Goal: Feedback & Contribution: Submit feedback/report problem

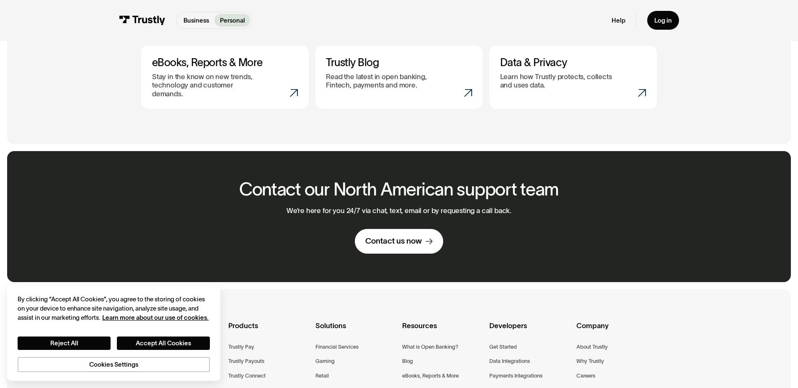
scroll to position [474, 0]
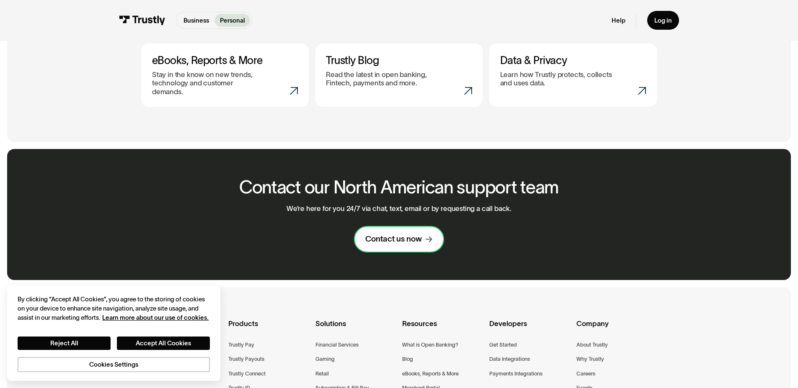
click at [418, 234] on div "Contact us now" at bounding box center [393, 239] width 57 height 10
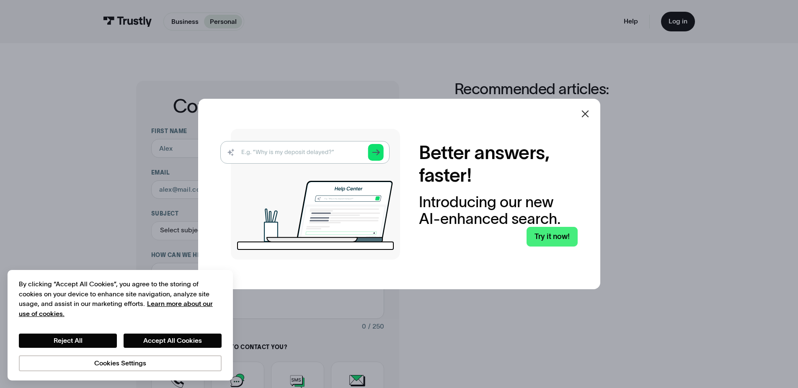
click at [591, 107] on div at bounding box center [585, 114] width 20 height 20
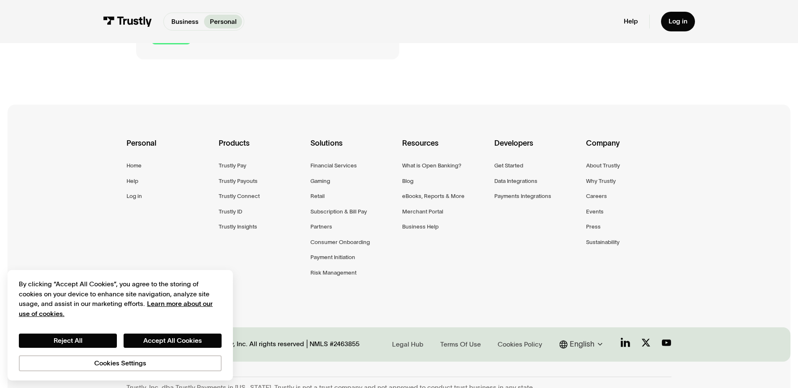
scroll to position [464, 0]
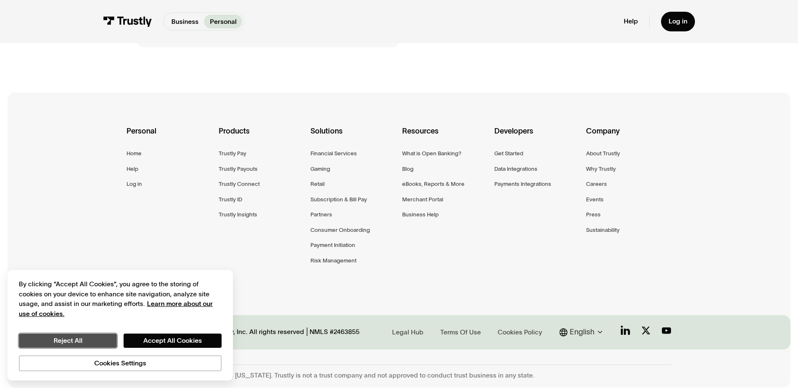
click at [96, 343] on button "Reject All" at bounding box center [68, 341] width 98 height 14
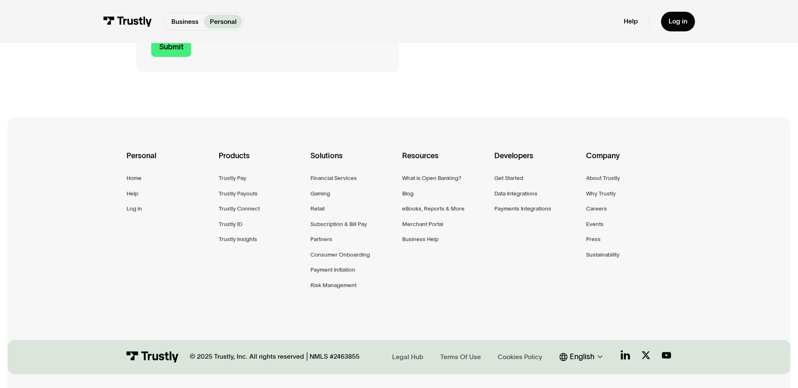
scroll to position [436, 0]
click at [132, 195] on div "Help" at bounding box center [132, 194] width 12 height 10
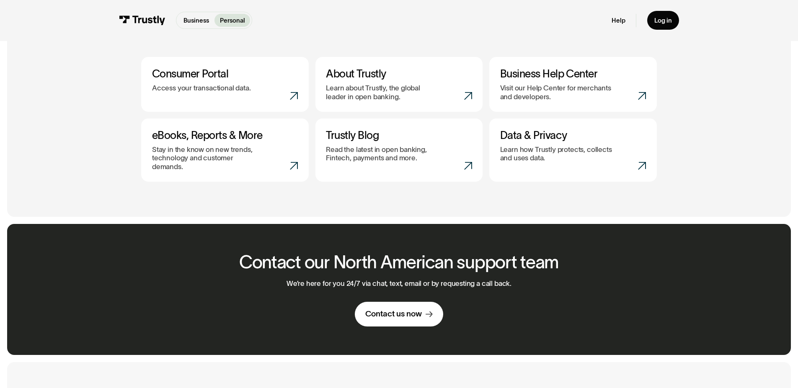
scroll to position [404, 0]
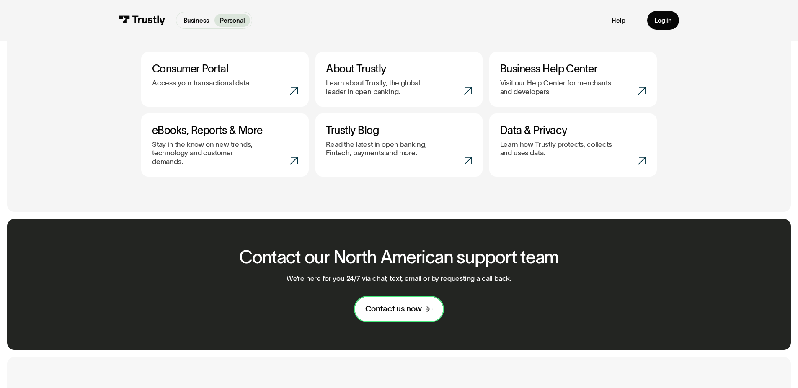
click at [402, 304] on div "Contact us now" at bounding box center [393, 309] width 57 height 10
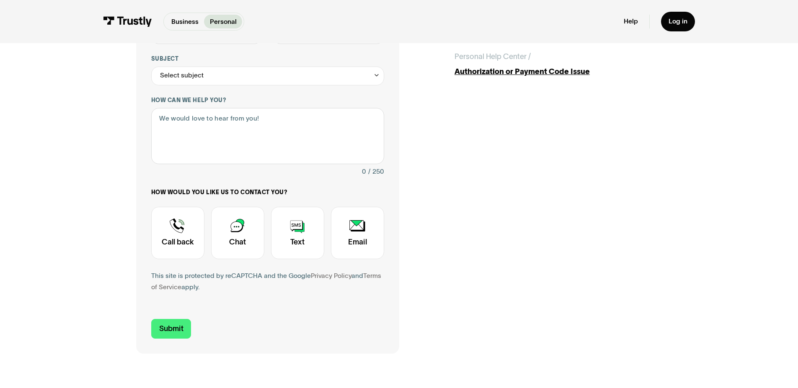
scroll to position [198, 0]
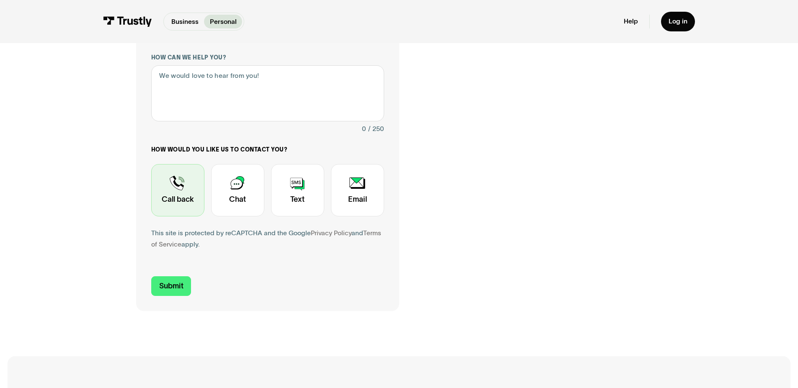
click at [177, 202] on div "Contact Trustly Support" at bounding box center [177, 190] width 53 height 52
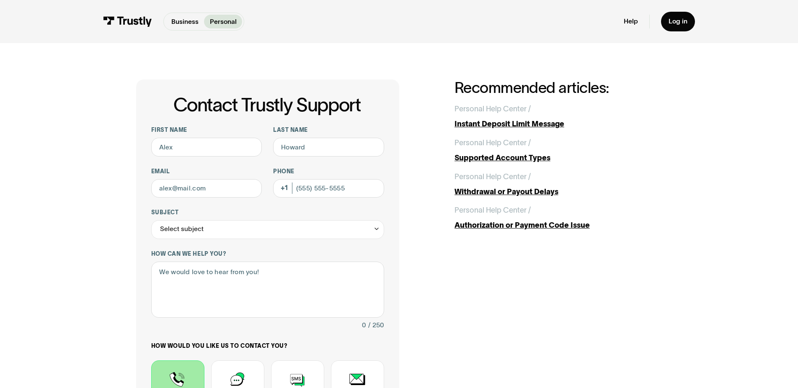
scroll to position [0, 0]
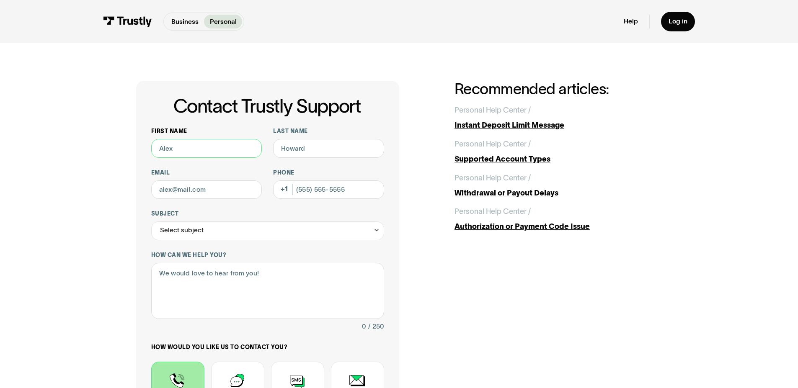
click at [211, 150] on input "First name" at bounding box center [206, 148] width 111 height 19
drag, startPoint x: 206, startPoint y: 150, endPoint x: 179, endPoint y: 148, distance: 27.2
click at [179, 149] on input "Mabel Traube" at bounding box center [206, 148] width 111 height 19
type input "Mabel"
click at [339, 141] on input "Last name" at bounding box center [328, 148] width 111 height 19
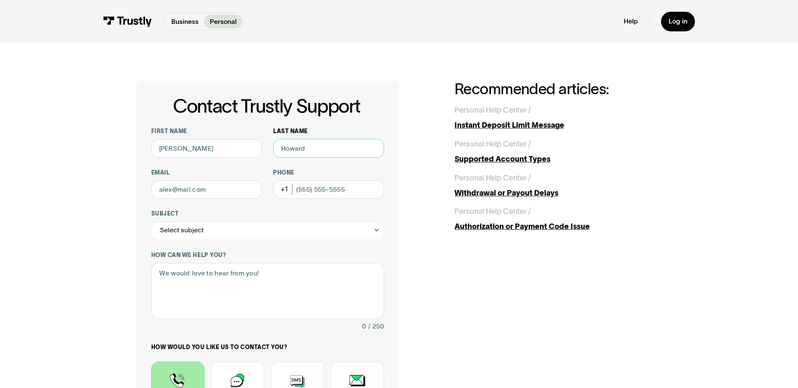
paste input "Traube"
type input "Traube"
click at [209, 194] on input "Email" at bounding box center [206, 189] width 111 height 19
type input "mabeltraube@gmail.com"
click at [303, 192] on input "Phone (Optional)" at bounding box center [328, 189] width 111 height 19
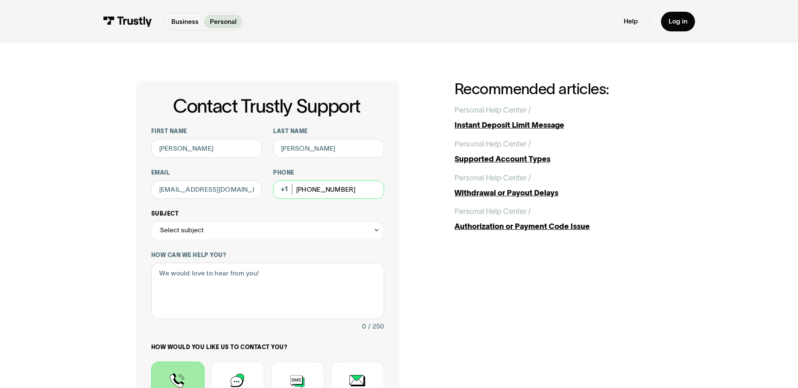
type input "(313) 424-5017"
click at [224, 236] on div "Select subject" at bounding box center [267, 231] width 233 height 19
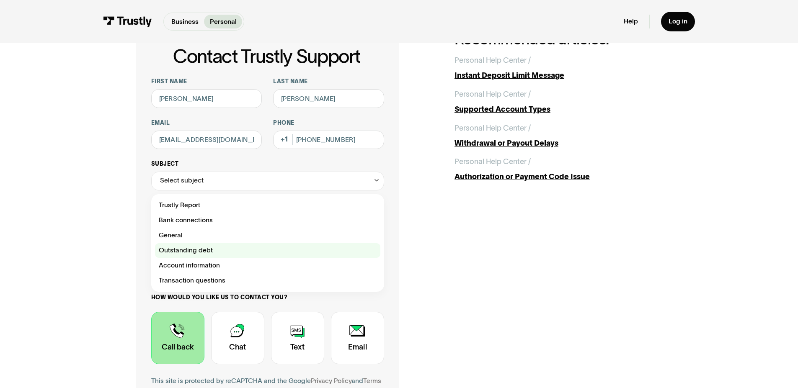
scroll to position [50, 0]
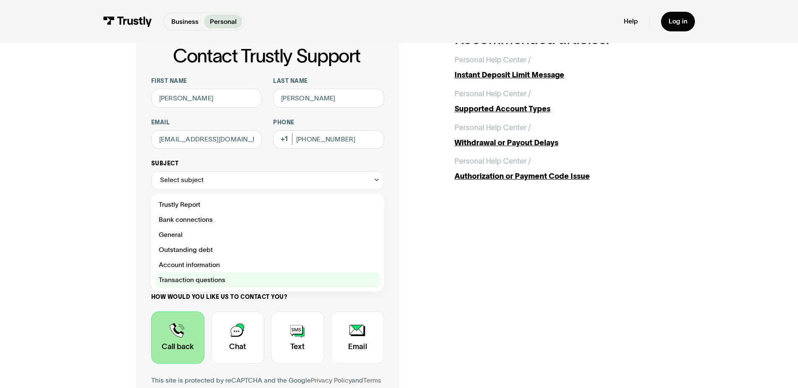
click at [212, 280] on div "Contact Trustly Support" at bounding box center [267, 280] width 225 height 15
type input "**********"
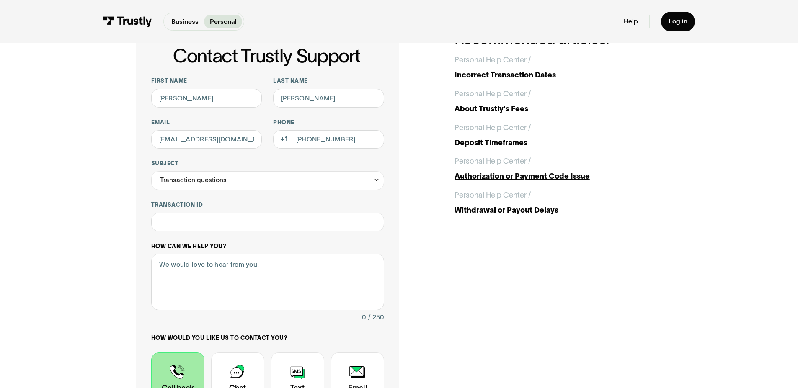
click at [220, 252] on div "How can we help you? 0 / 250" at bounding box center [267, 283] width 233 height 81
click at [220, 225] on input "Transaction ID" at bounding box center [267, 222] width 233 height 19
paste input "**********"
drag, startPoint x: 172, startPoint y: 224, endPoint x: 272, endPoint y: 207, distance: 102.0
click at [137, 225] on div "**********" at bounding box center [267, 265] width 263 height 469
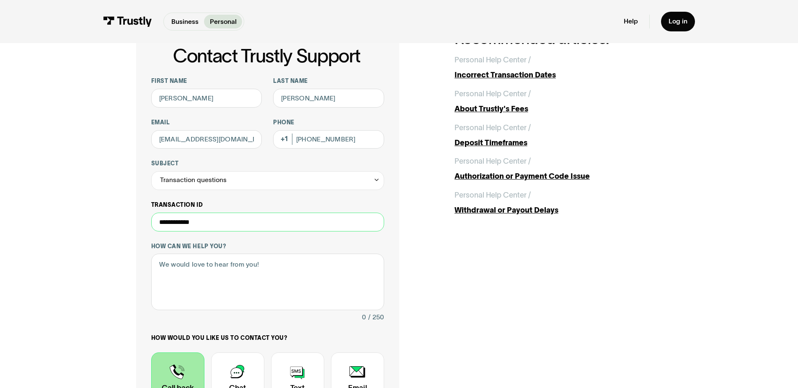
click at [290, 217] on input "**********" at bounding box center [267, 222] width 233 height 19
drag, startPoint x: 209, startPoint y: 222, endPoint x: 135, endPoint y: 220, distance: 74.6
click at [136, 220] on div "**********" at bounding box center [267, 265] width 263 height 469
type input "**********"
click at [205, 284] on textarea "How can we help you?" at bounding box center [267, 282] width 233 height 57
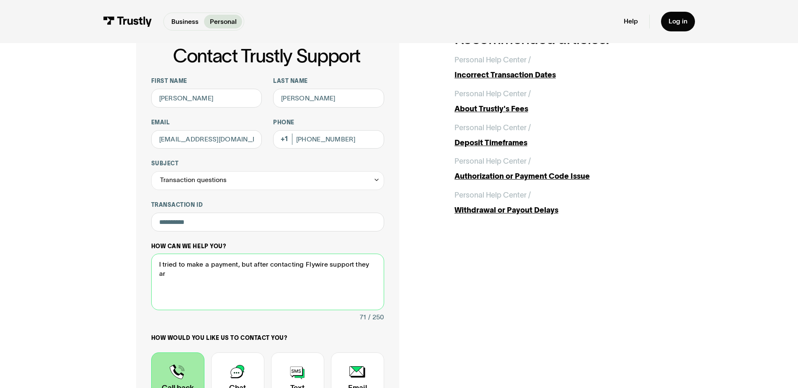
click at [238, 264] on textarea "I tried to make a payment, but after contacting Flywire support they ar" at bounding box center [267, 282] width 233 height 57
drag, startPoint x: 336, startPoint y: 276, endPoint x: 320, endPoint y: 273, distance: 15.9
click at [320, 273] on textarea "I tried to make a payment, and it is already deducted from my bank account, but…" at bounding box center [267, 282] width 233 height 57
drag, startPoint x: 340, startPoint y: 275, endPoint x: 322, endPoint y: 275, distance: 18.4
click at [322, 275] on textarea "I tried to make a payment, and it is already deducted from my bank account, but…" at bounding box center [267, 282] width 233 height 57
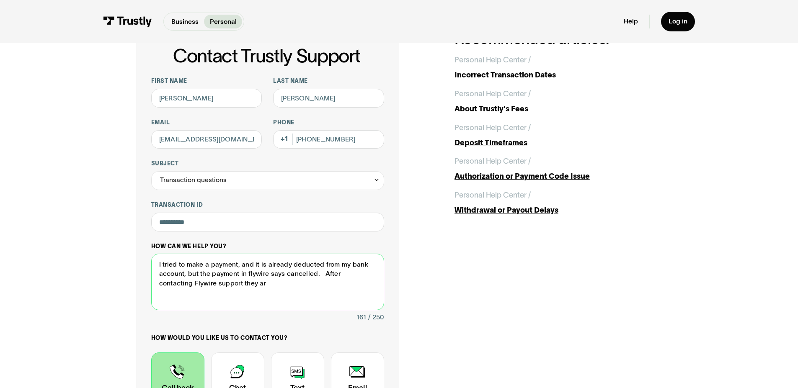
drag, startPoint x: 369, startPoint y: 274, endPoint x: 322, endPoint y: 278, distance: 46.6
click at [322, 278] on textarea "I tried to make a payment, and it is already deducted from my bank account, but…" at bounding box center [267, 282] width 233 height 57
click at [196, 283] on textarea "I tried to make a payment, and it is already deducted from my bank account, but…" at bounding box center [267, 282] width 233 height 57
paste textarea "After contacting"
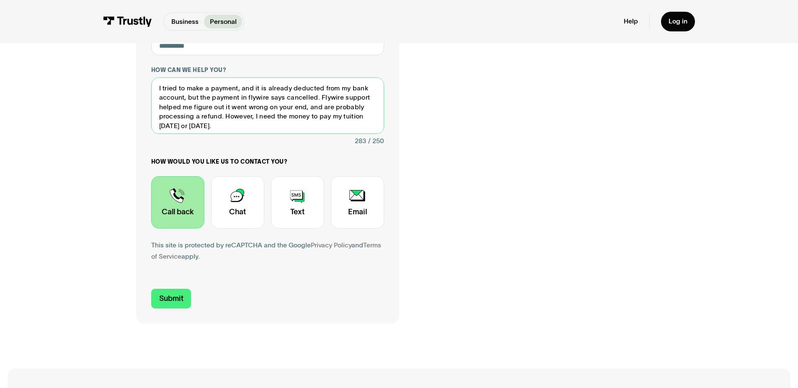
scroll to position [232, 0]
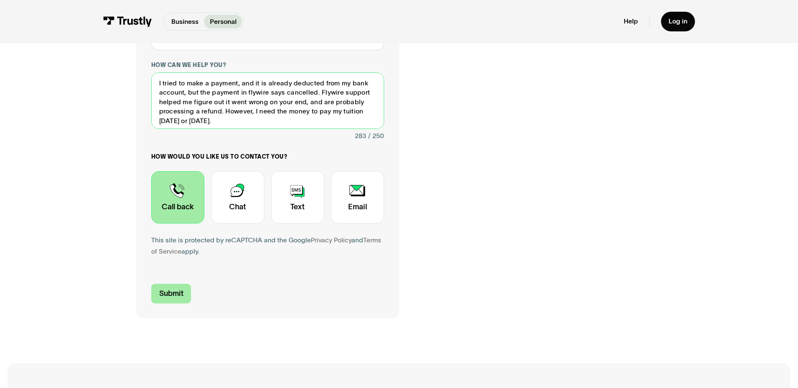
type textarea "I tried to make a payment, and it is already deducted from my bank account, but…"
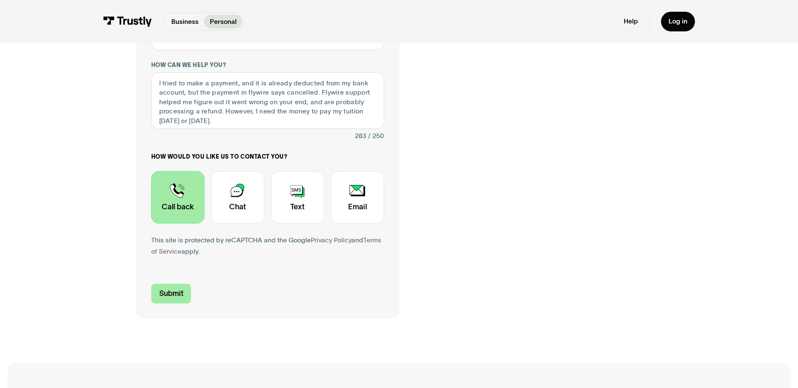
click at [171, 294] on input "Submit" at bounding box center [171, 294] width 40 height 20
type input "+13134245017"
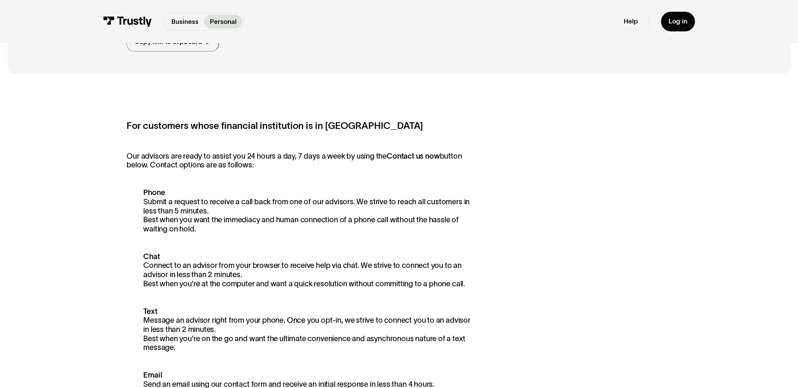
scroll to position [102, 0]
